Goal: Navigation & Orientation: Go to known website

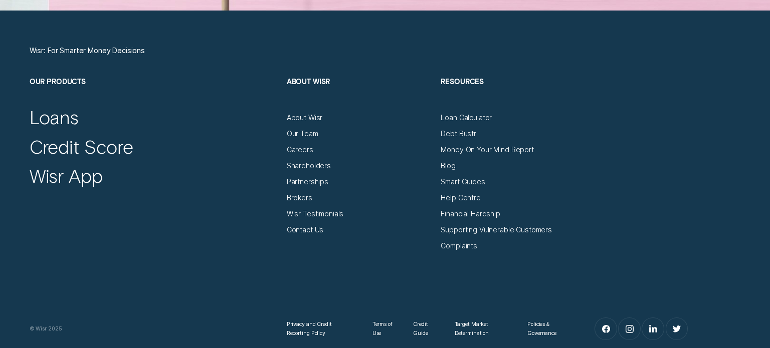
scroll to position [3413, 0]
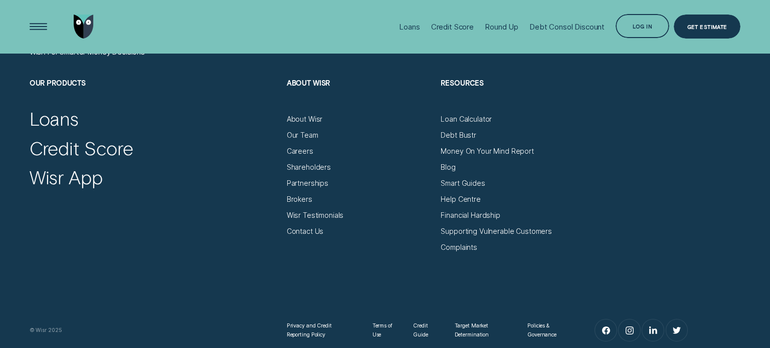
drag, startPoint x: 479, startPoint y: 27, endPoint x: 415, endPoint y: 50, distance: 68.1
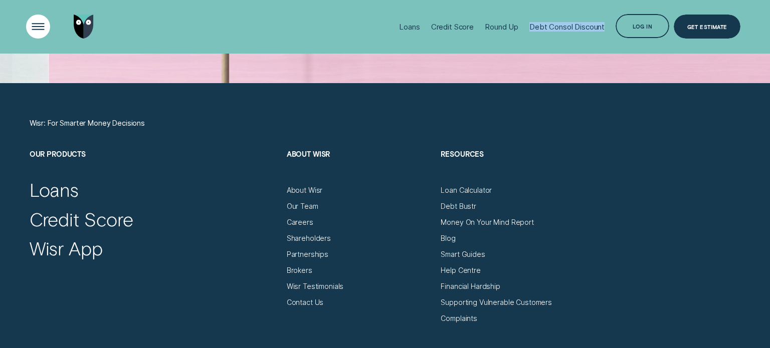
scroll to position [3341, 0]
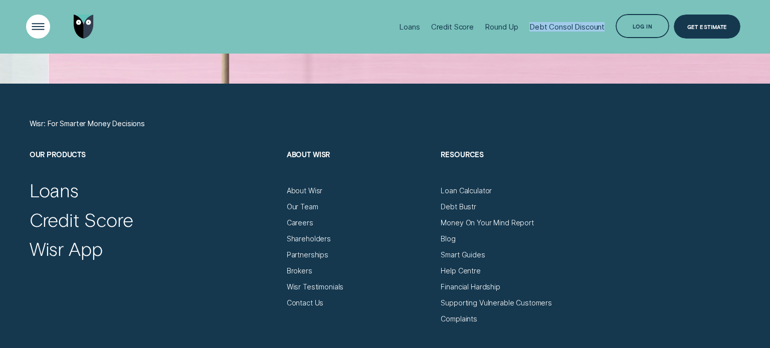
click at [35, 23] on div "Open Menu" at bounding box center [38, 27] width 34 height 34
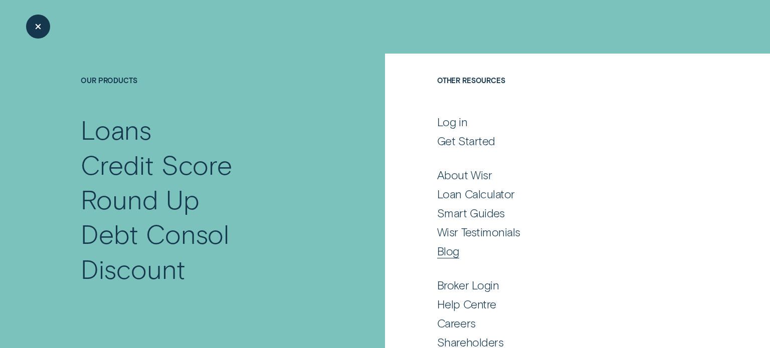
scroll to position [32, 0]
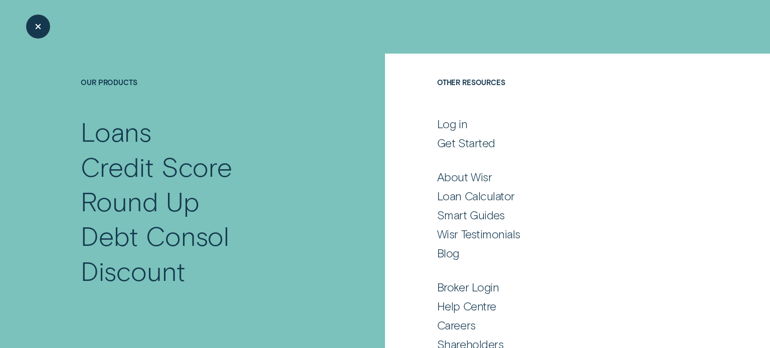
click at [38, 28] on div "Close Menu" at bounding box center [39, 27] width 6 height 6
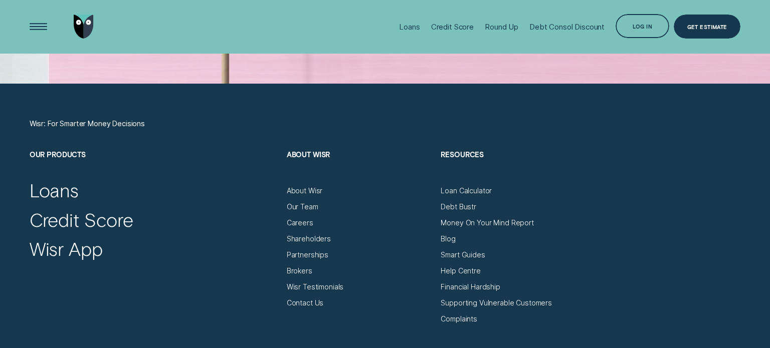
click at [176, 131] on nav "Wisr: For Smarter Money Decisions" at bounding box center [385, 134] width 711 height 31
click at [221, 124] on nav "Wisr: For Smarter Money Decisions" at bounding box center [385, 134] width 711 height 31
